Goal: Transaction & Acquisition: Download file/media

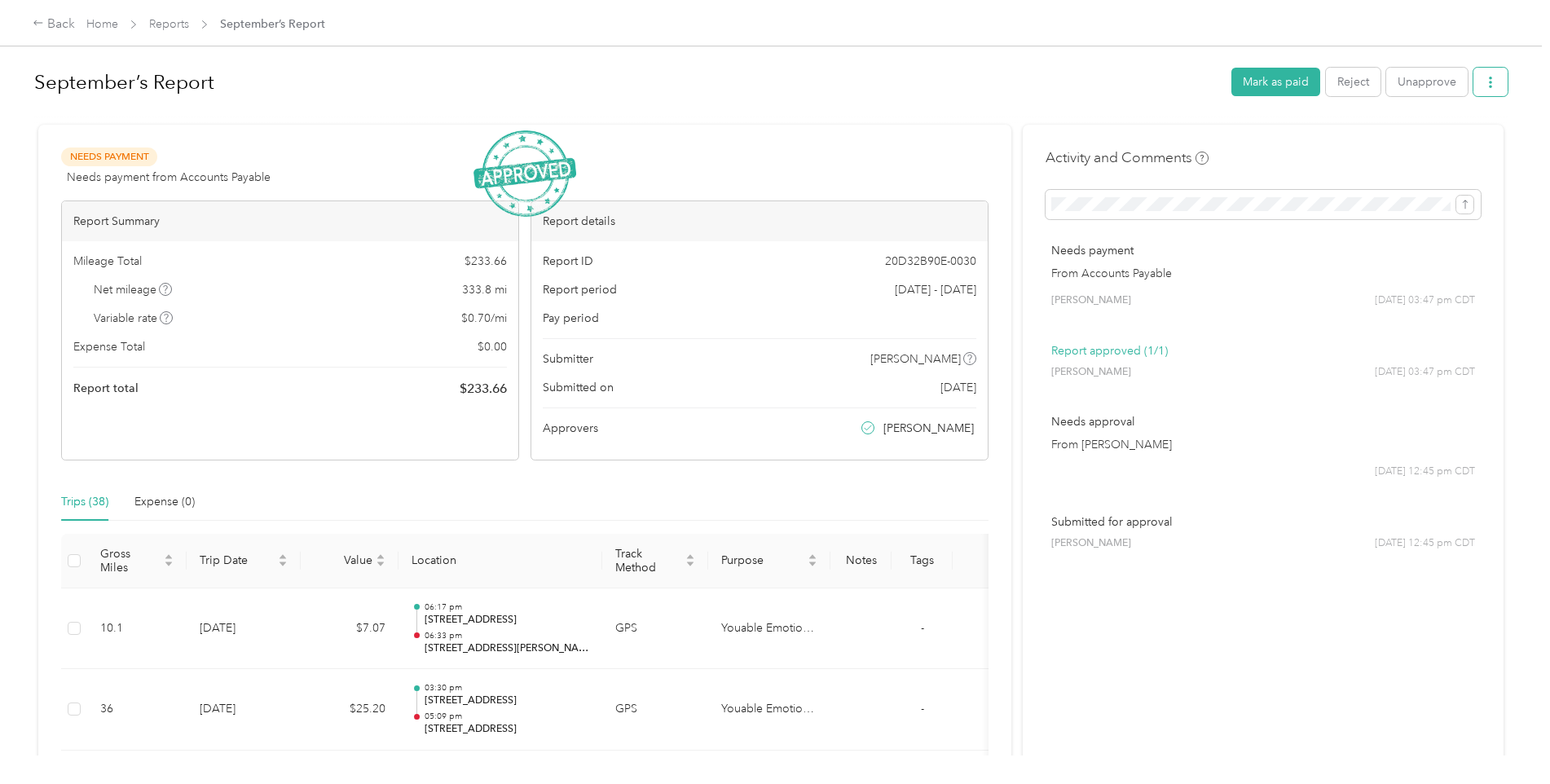
click at [1484, 73] on button "button" at bounding box center [1490, 82] width 35 height 29
click at [1430, 142] on span "Download" at bounding box center [1439, 141] width 54 height 17
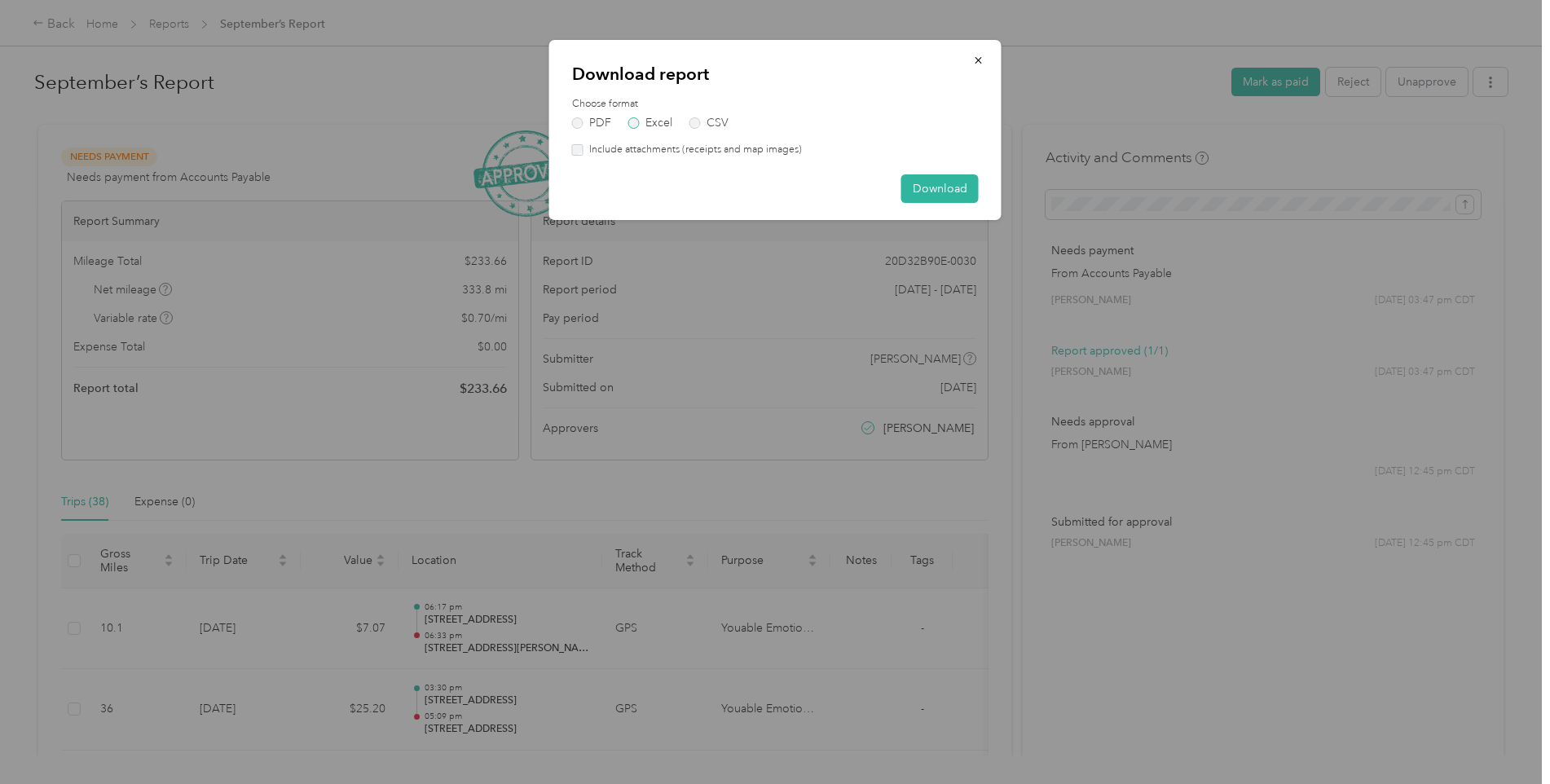
click at [653, 122] on label "Excel" at bounding box center [650, 123] width 44 height 12
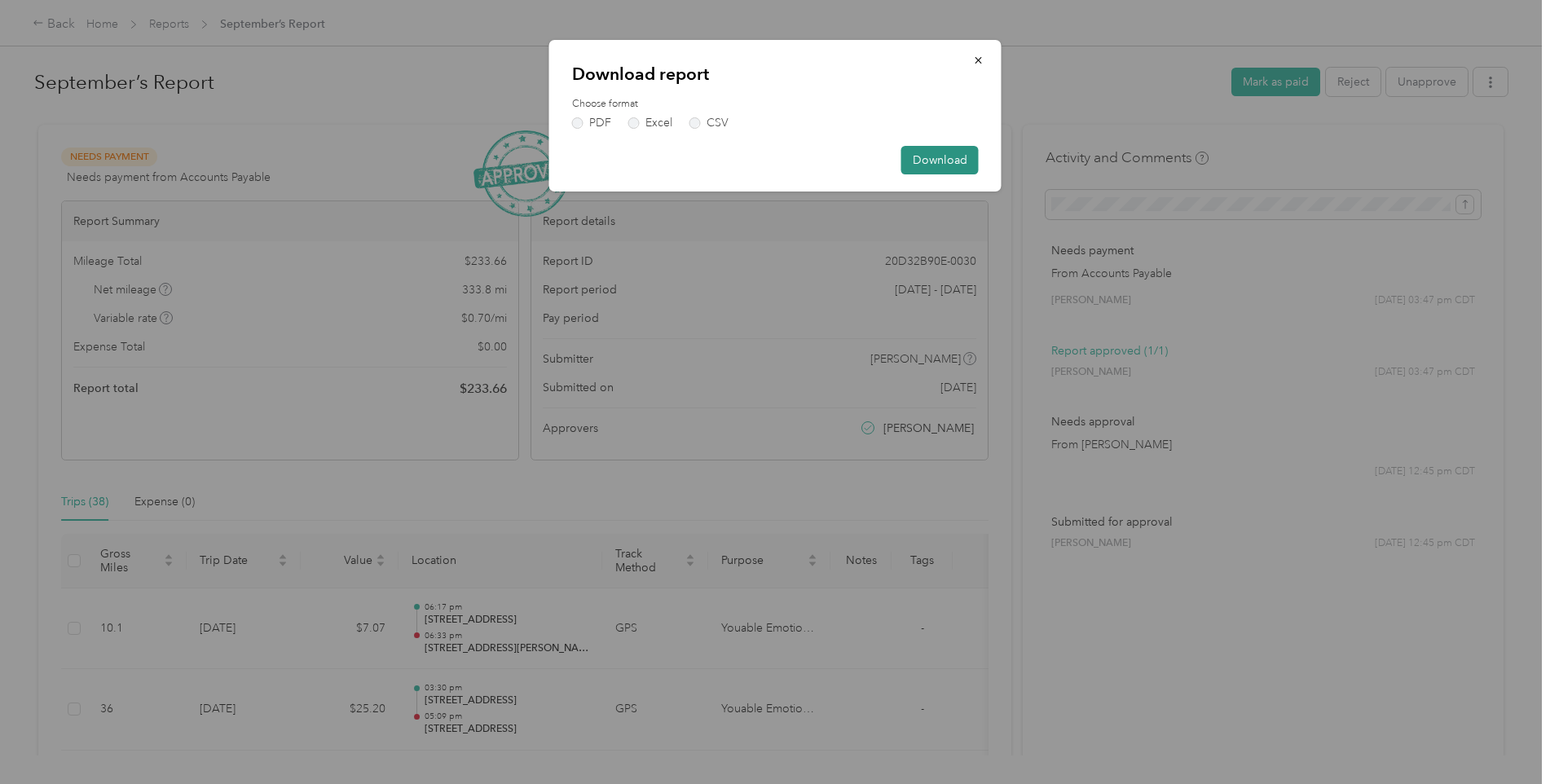
click at [954, 160] on button "Download" at bounding box center [939, 160] width 77 height 29
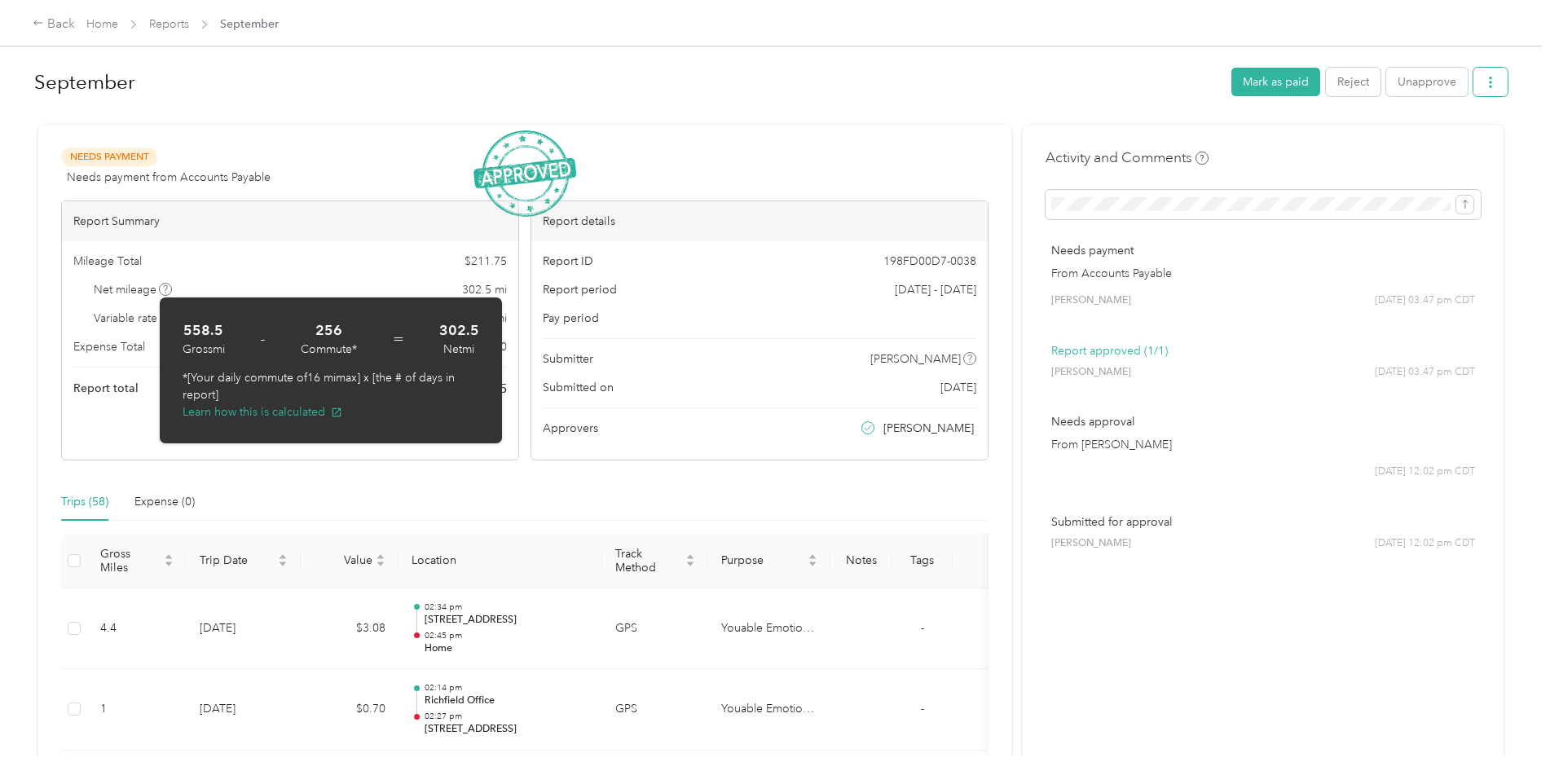
click at [1489, 87] on icon "button" at bounding box center [1490, 83] width 3 height 12
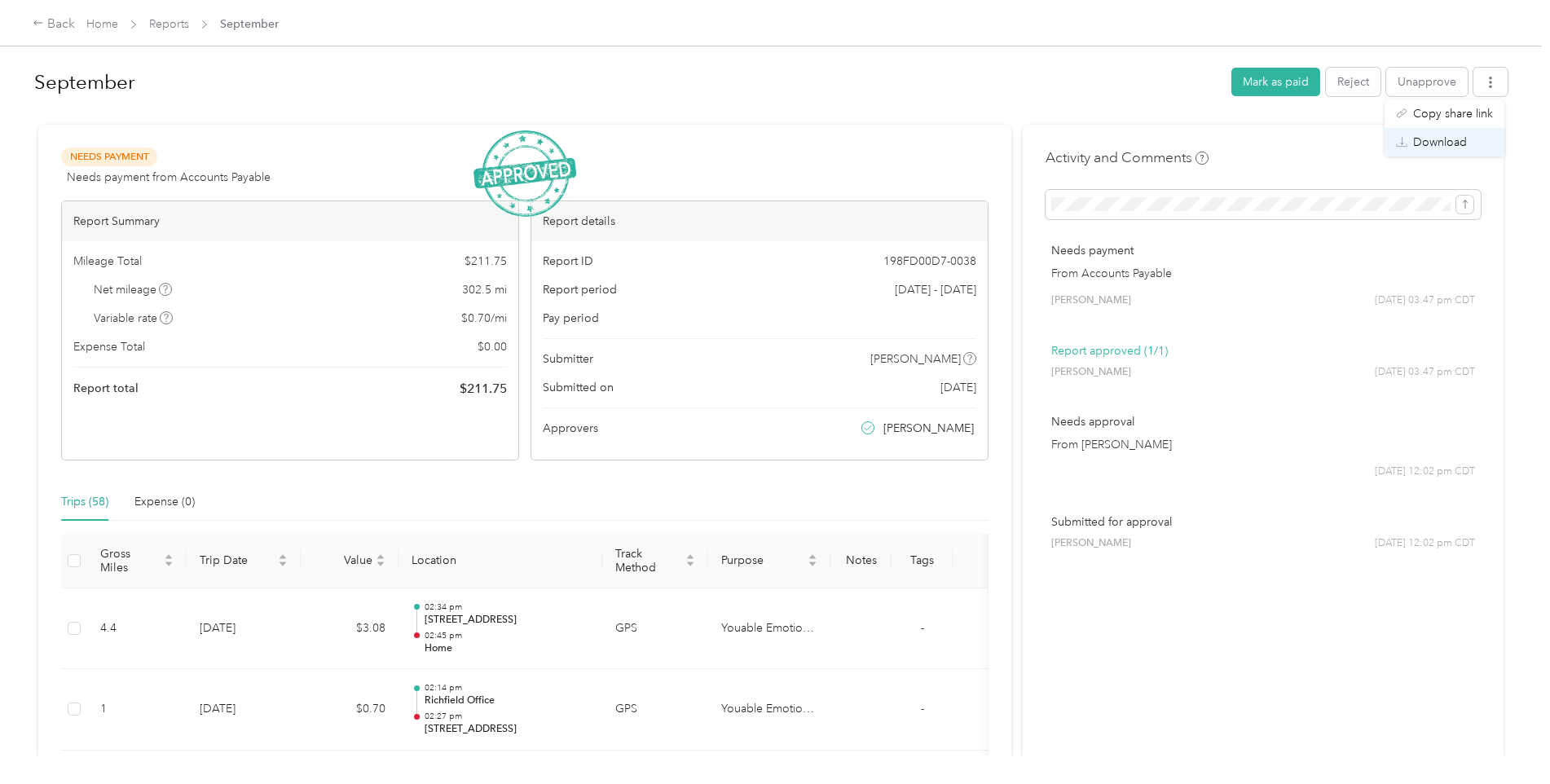
click at [1439, 149] on span "Download" at bounding box center [1439, 141] width 54 height 17
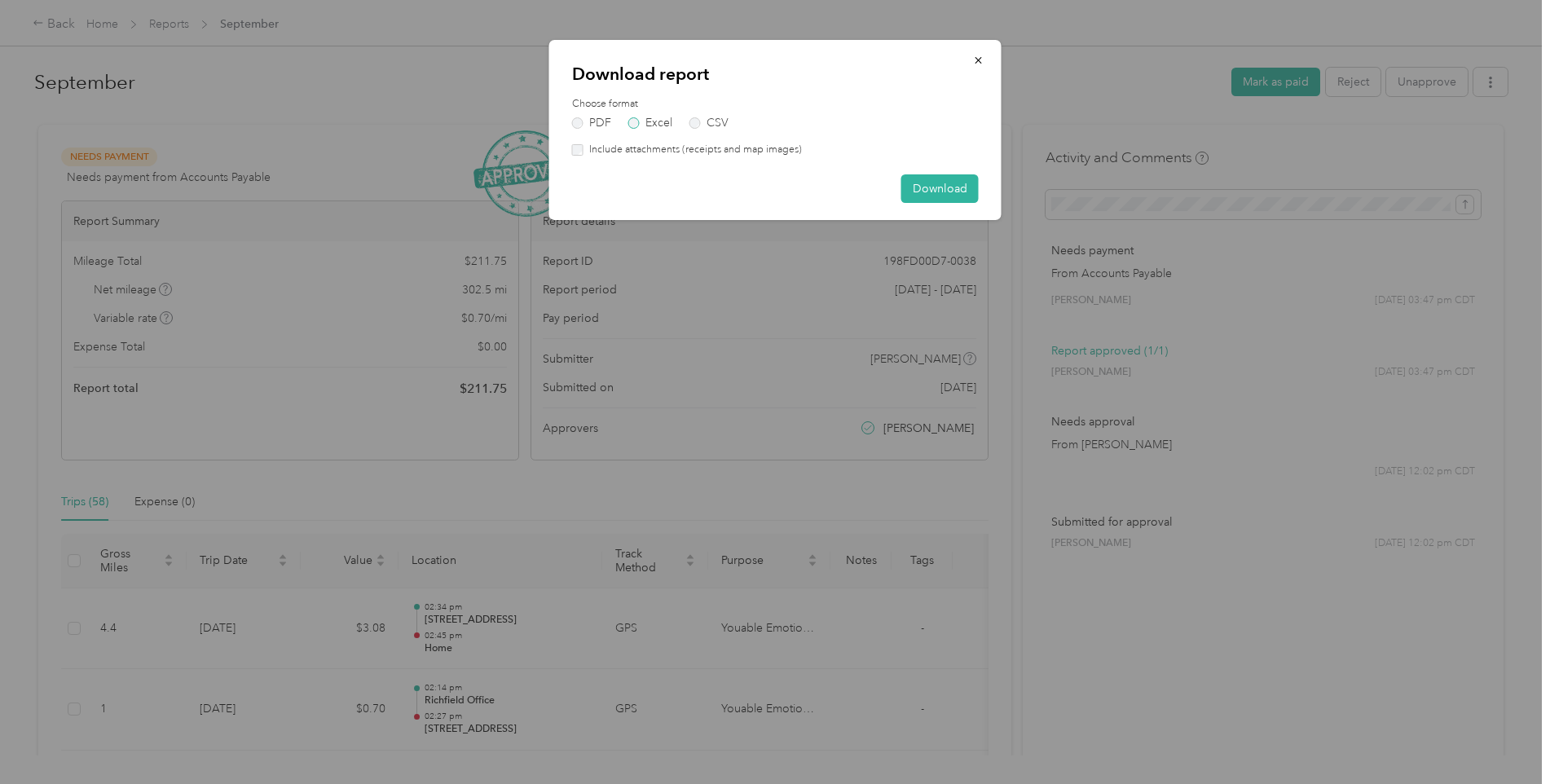
click at [653, 121] on label "Excel" at bounding box center [650, 123] width 44 height 12
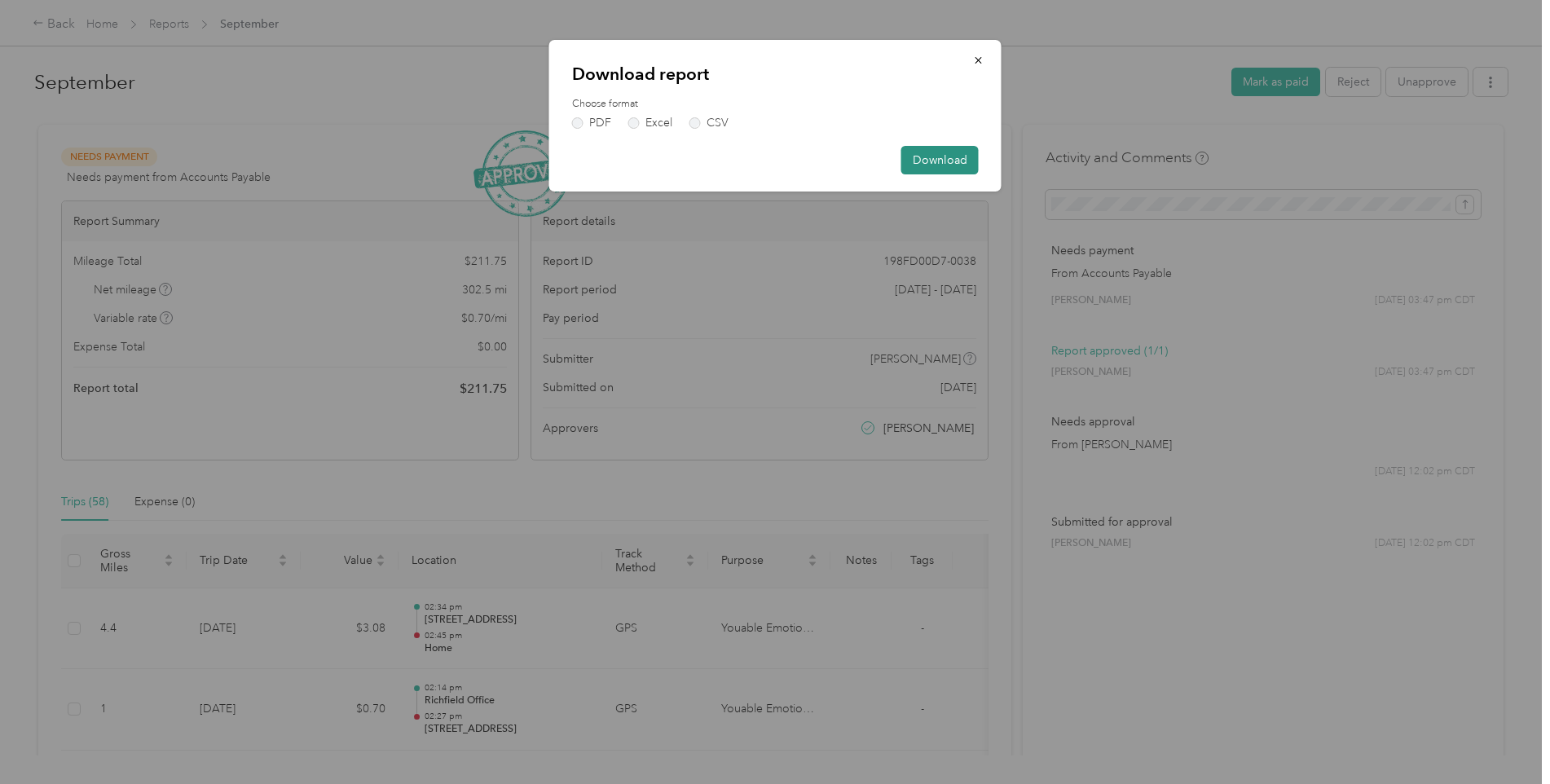
click at [972, 156] on button "Download" at bounding box center [939, 160] width 77 height 29
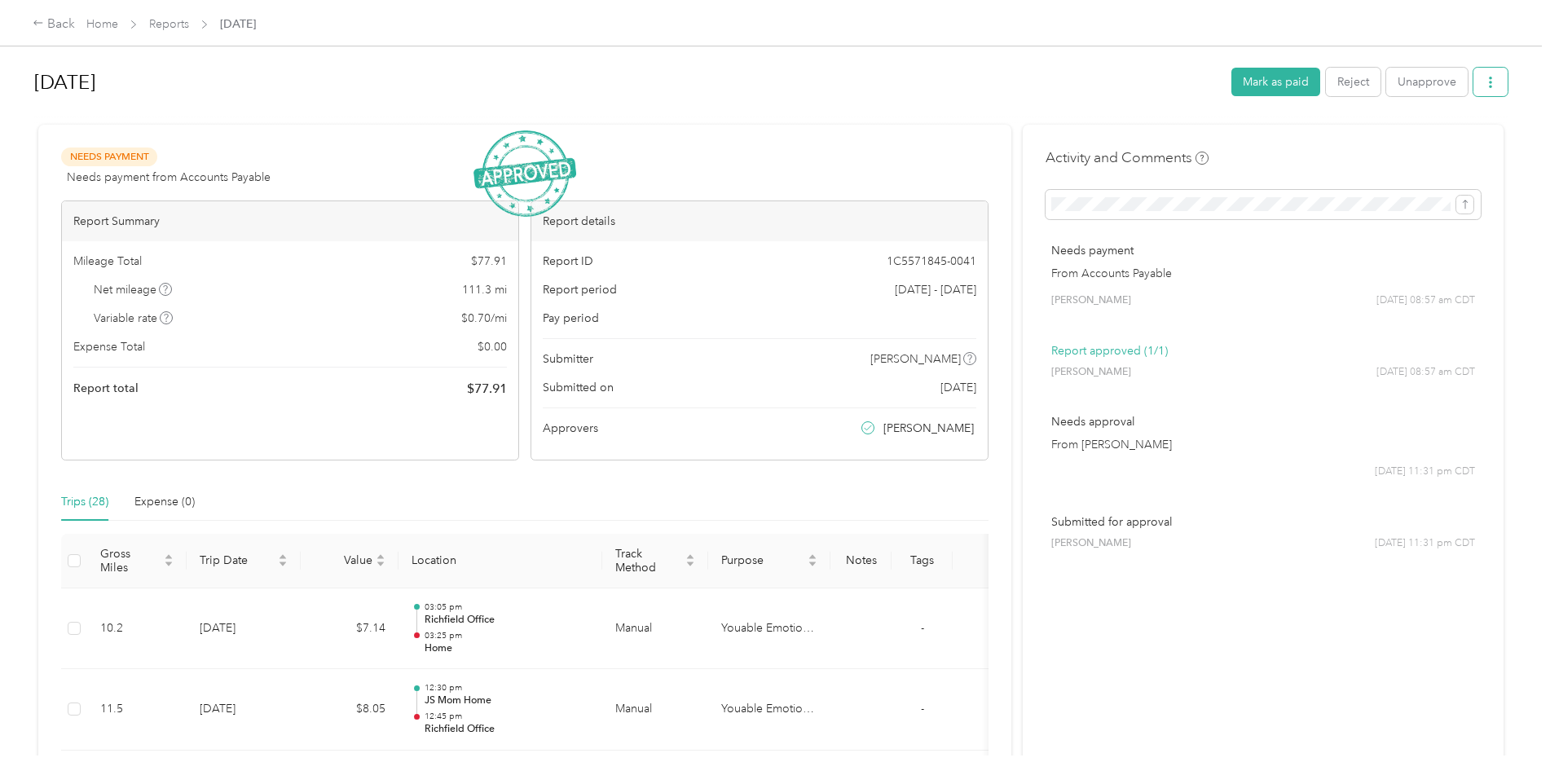
click at [1478, 85] on button "button" at bounding box center [1490, 82] width 35 height 29
click at [1438, 148] on span "Download" at bounding box center [1439, 141] width 54 height 17
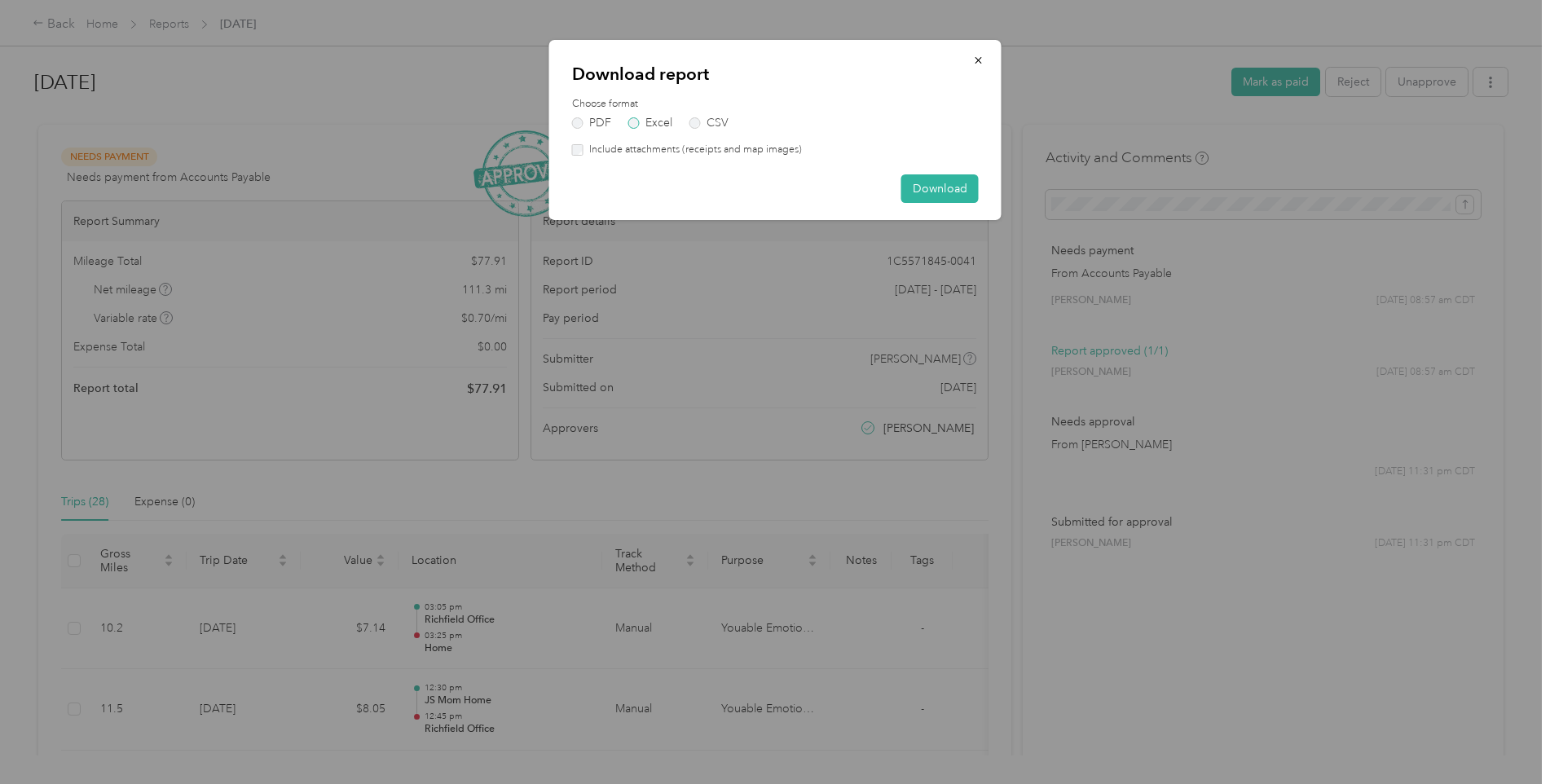
click at [659, 117] on label "Excel" at bounding box center [650, 123] width 44 height 12
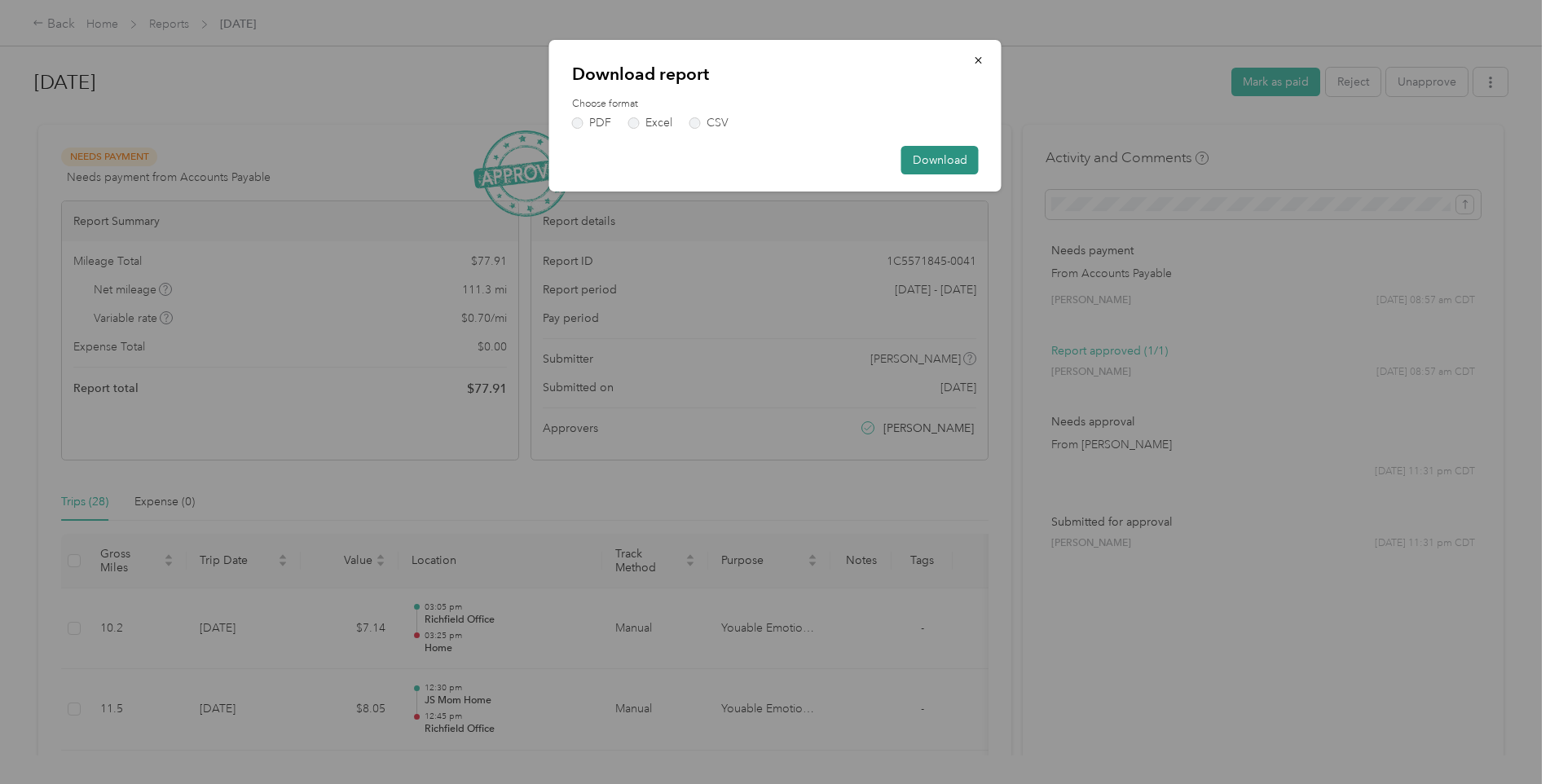
click at [937, 154] on button "Download" at bounding box center [939, 160] width 77 height 29
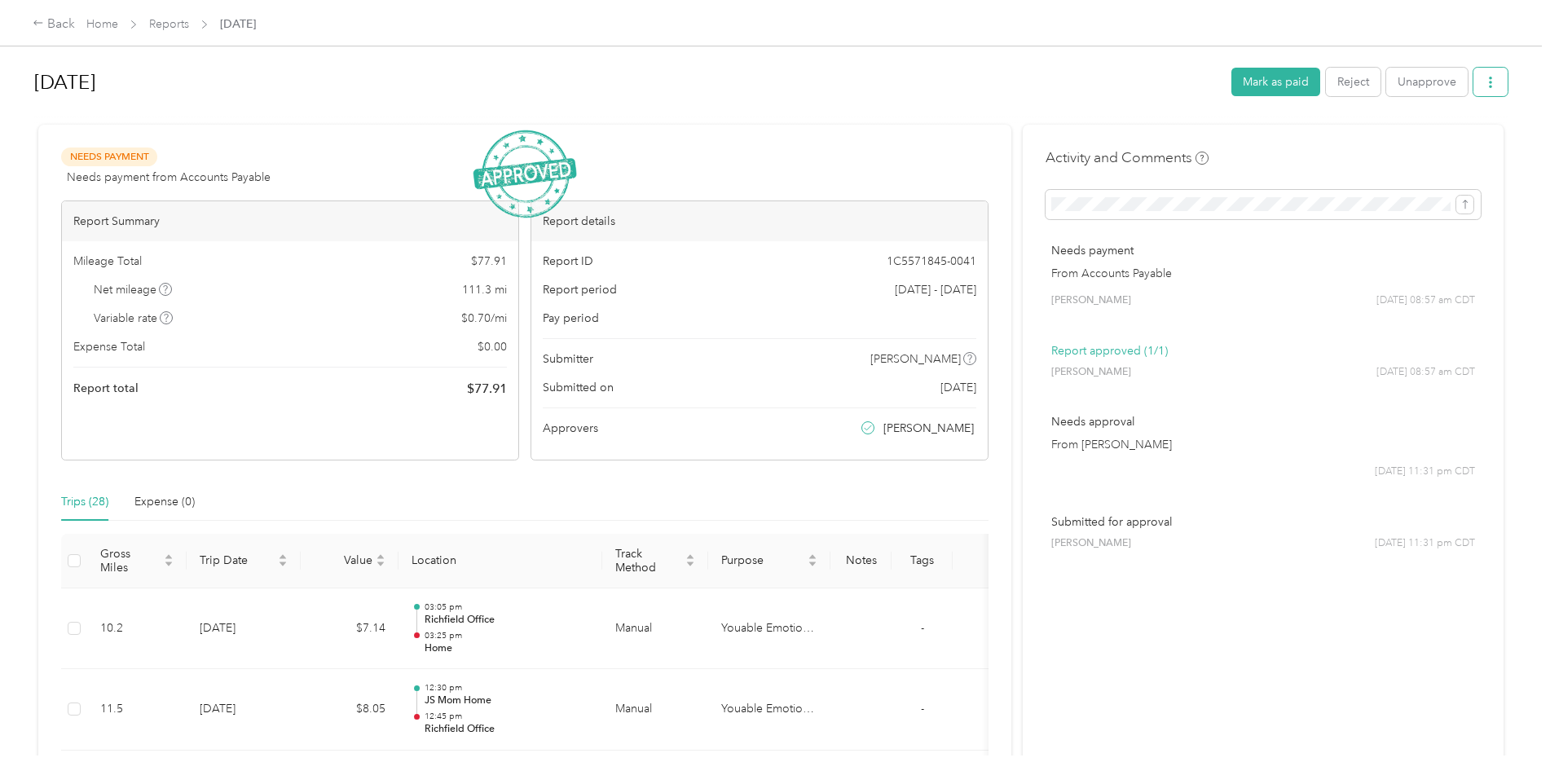
click at [1473, 87] on button "button" at bounding box center [1490, 82] width 35 height 29
click at [1453, 148] on span "Download" at bounding box center [1439, 141] width 54 height 17
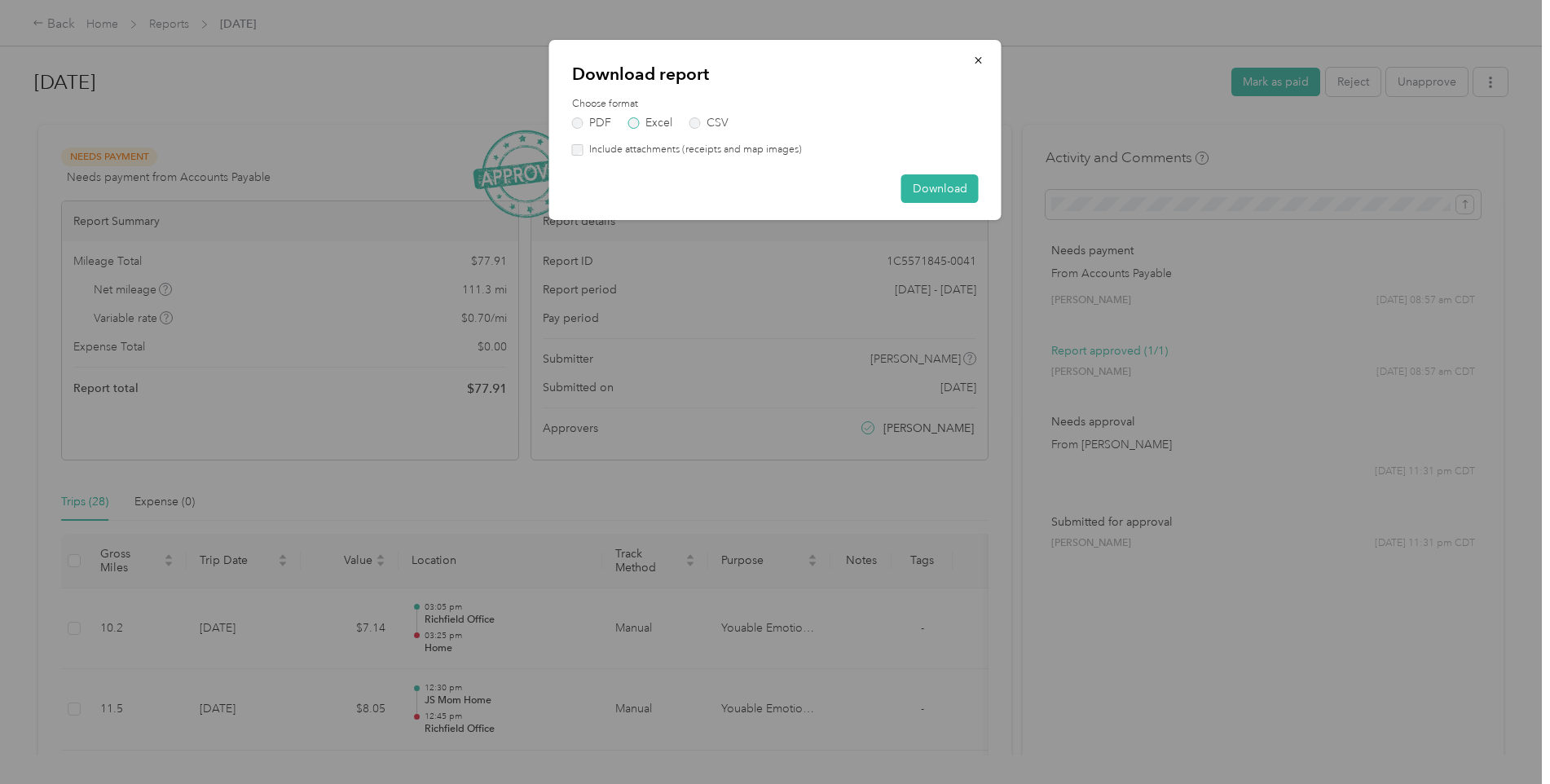
click at [658, 119] on label "Excel" at bounding box center [650, 123] width 44 height 12
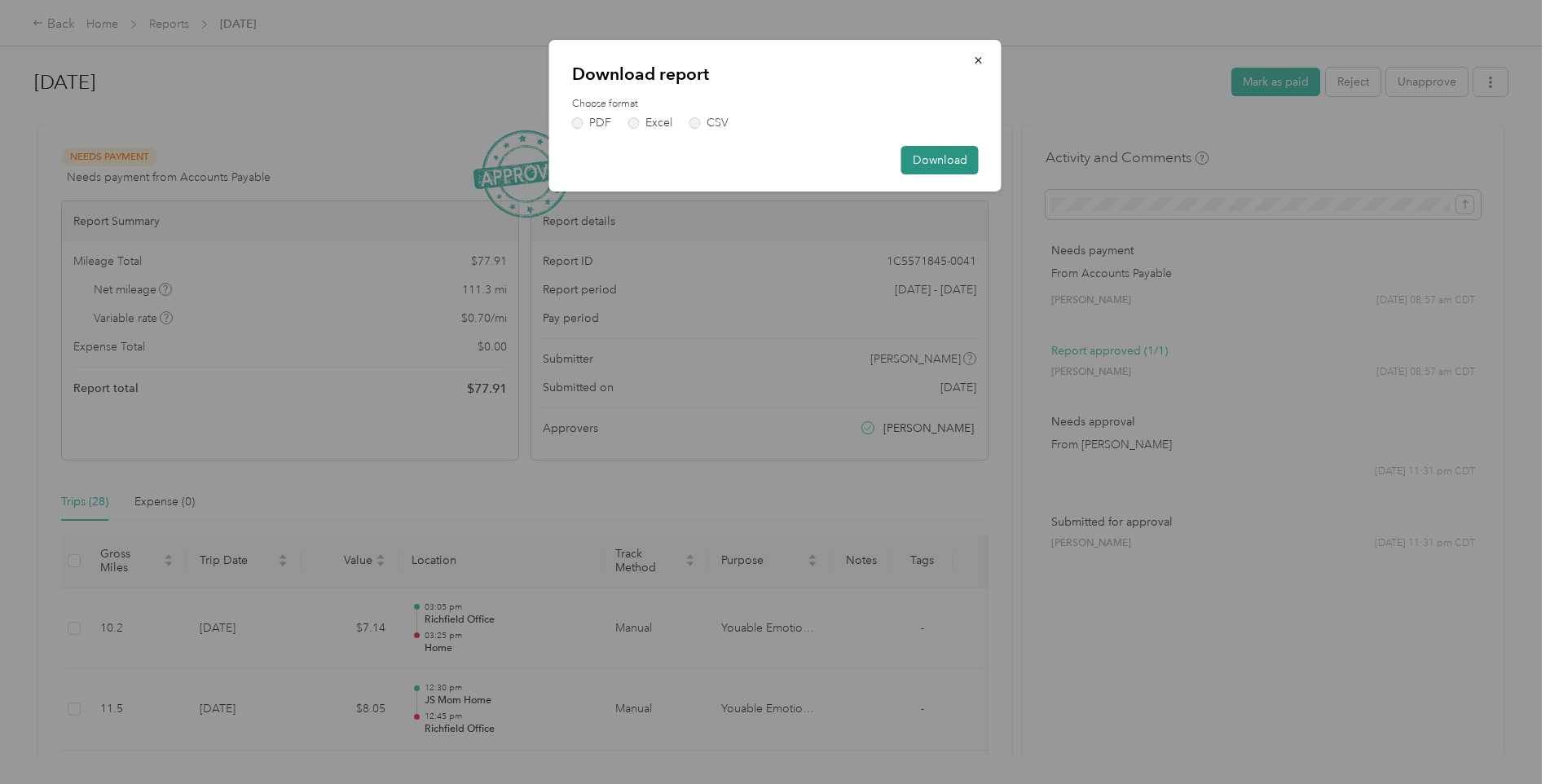
click at [935, 168] on button "Download" at bounding box center [939, 160] width 77 height 29
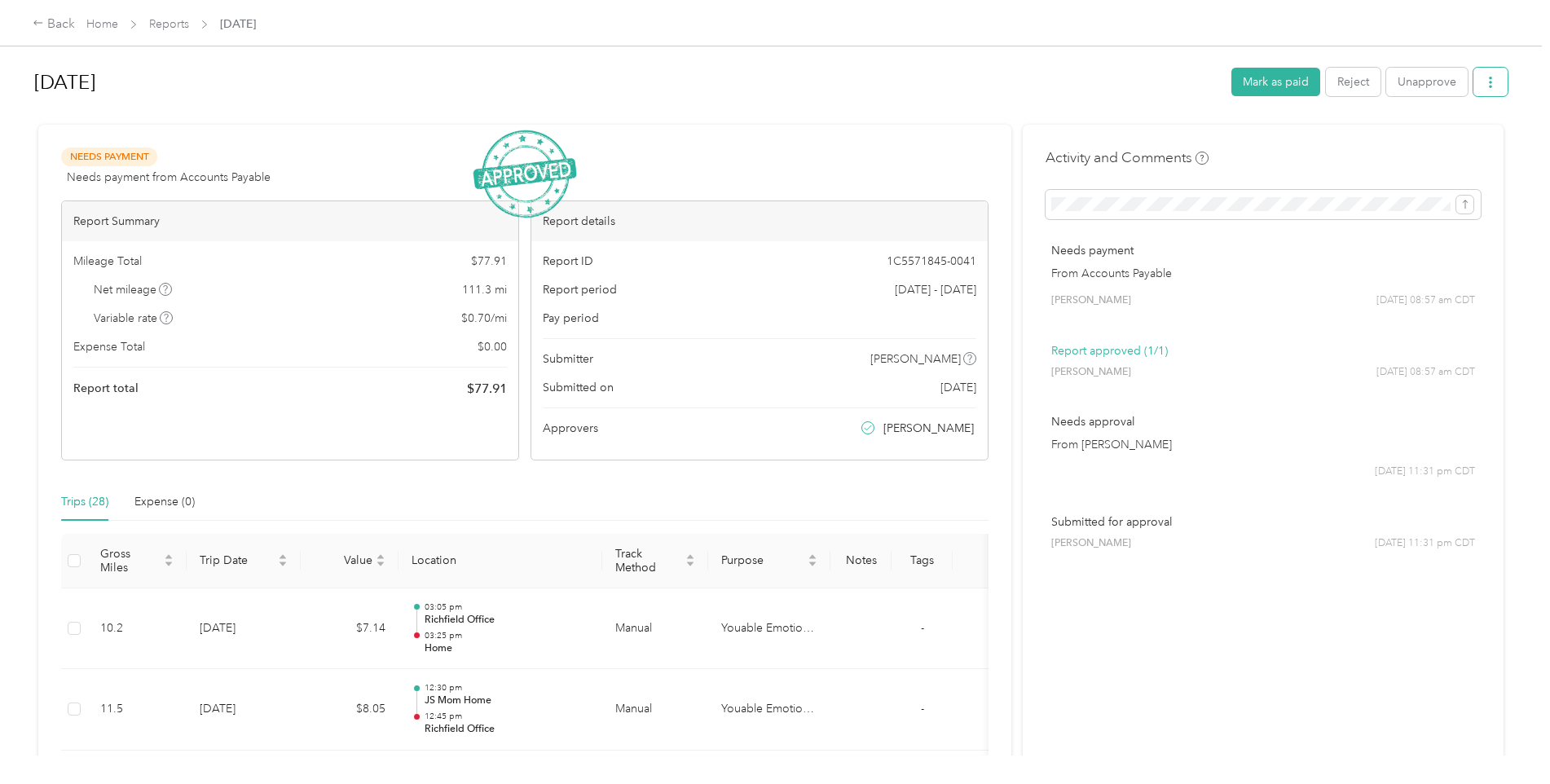
click at [1496, 85] on button "button" at bounding box center [1490, 82] width 35 height 29
click at [1484, 73] on button "button" at bounding box center [1490, 82] width 35 height 29
click at [1433, 138] on span "Download" at bounding box center [1439, 141] width 54 height 17
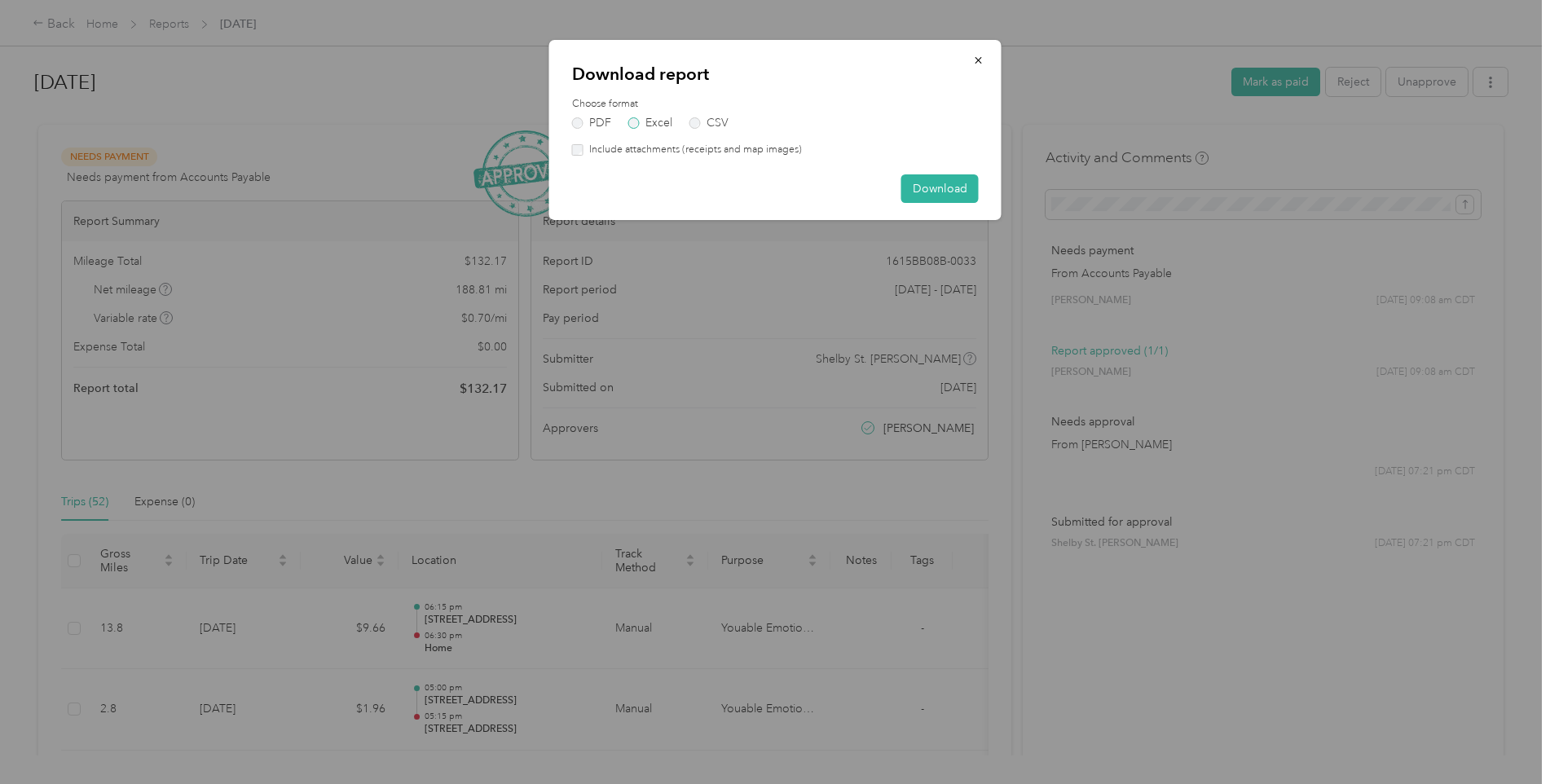
click at [648, 119] on label "Excel" at bounding box center [650, 123] width 44 height 12
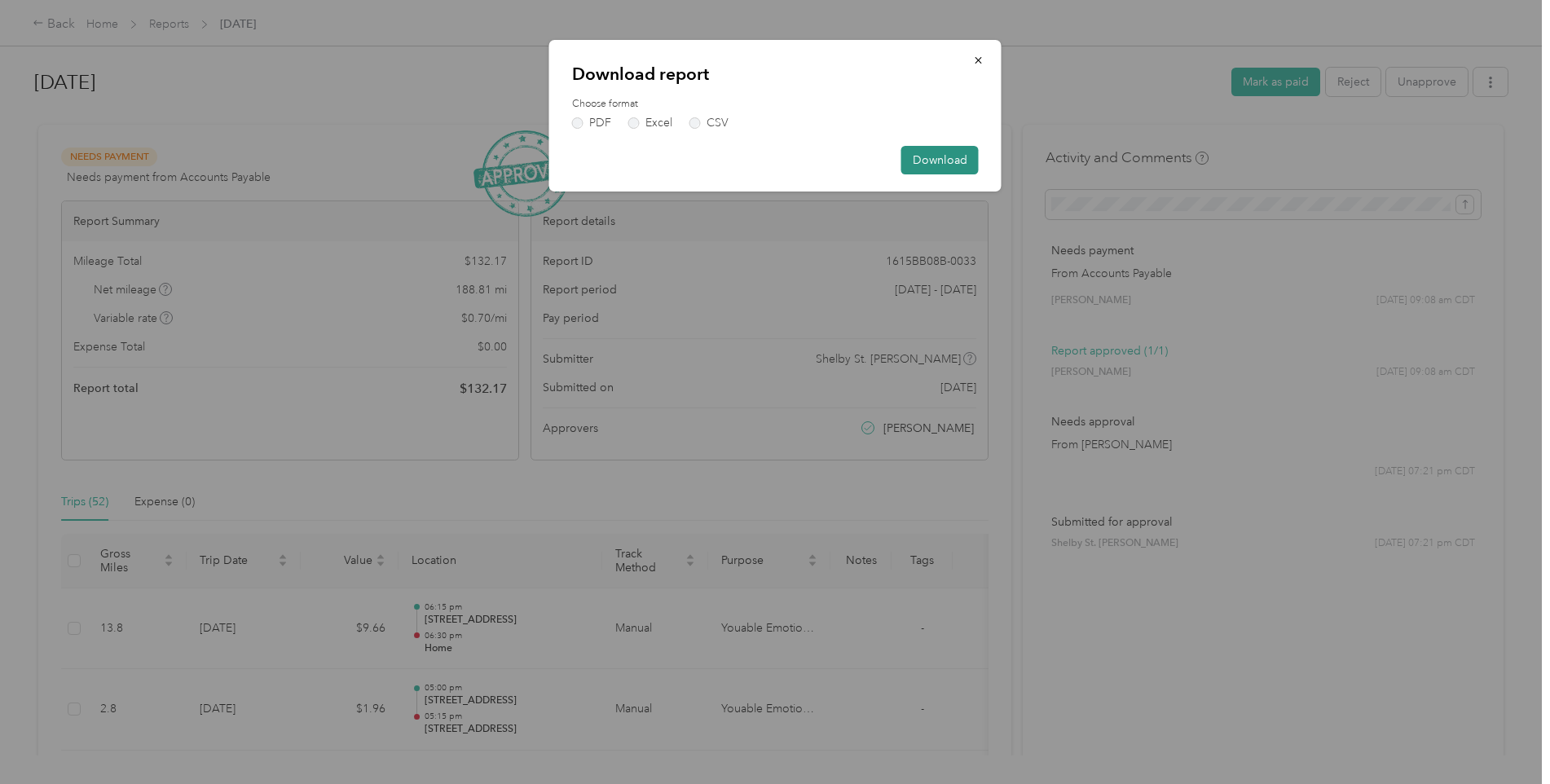
click at [967, 162] on button "Download" at bounding box center [939, 160] width 77 height 29
